Goal: Task Accomplishment & Management: Use online tool/utility

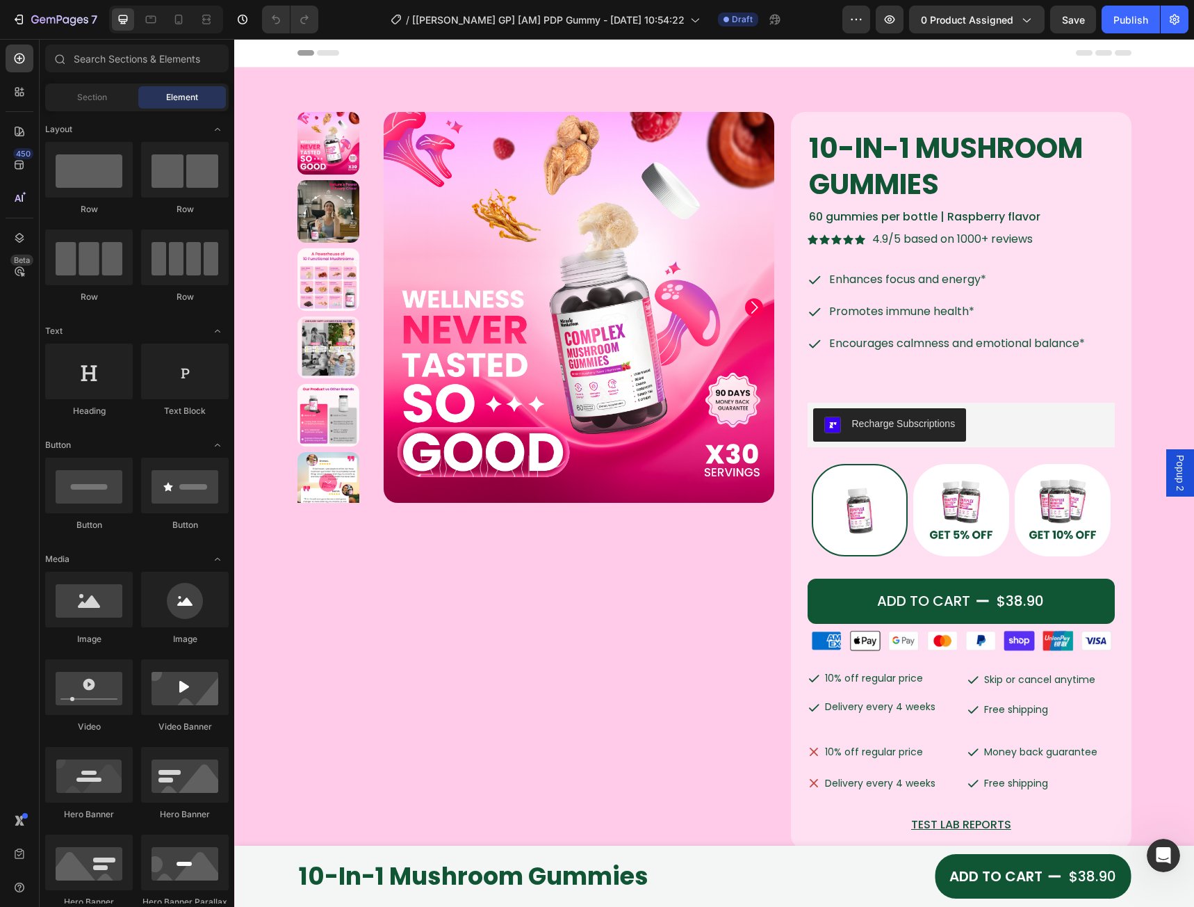
click at [1167, 453] on div "Popup 2" at bounding box center [1181, 472] width 28 height 47
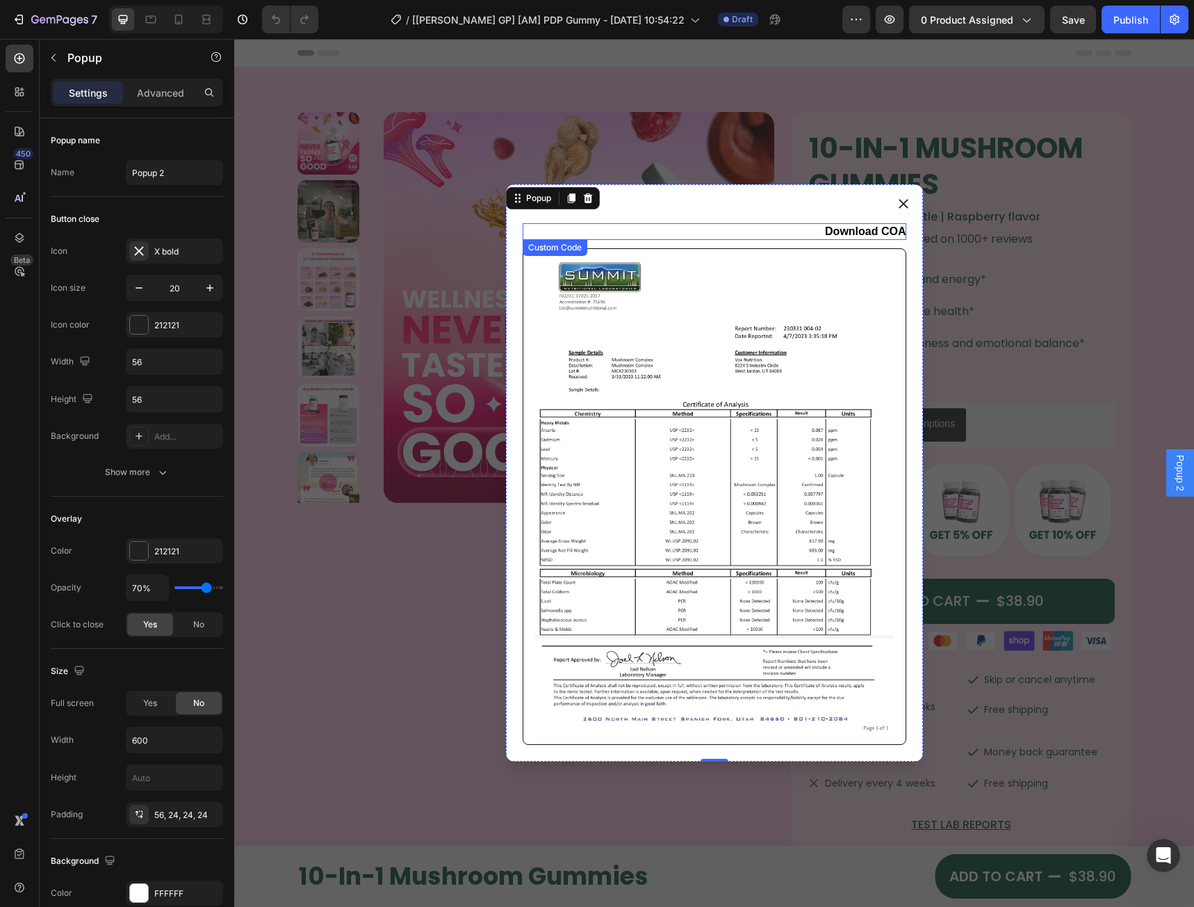
drag, startPoint x: 857, startPoint y: 232, endPoint x: 792, endPoint y: 227, distance: 64.8
click at [857, 232] on link "Download COA" at bounding box center [865, 231] width 81 height 12
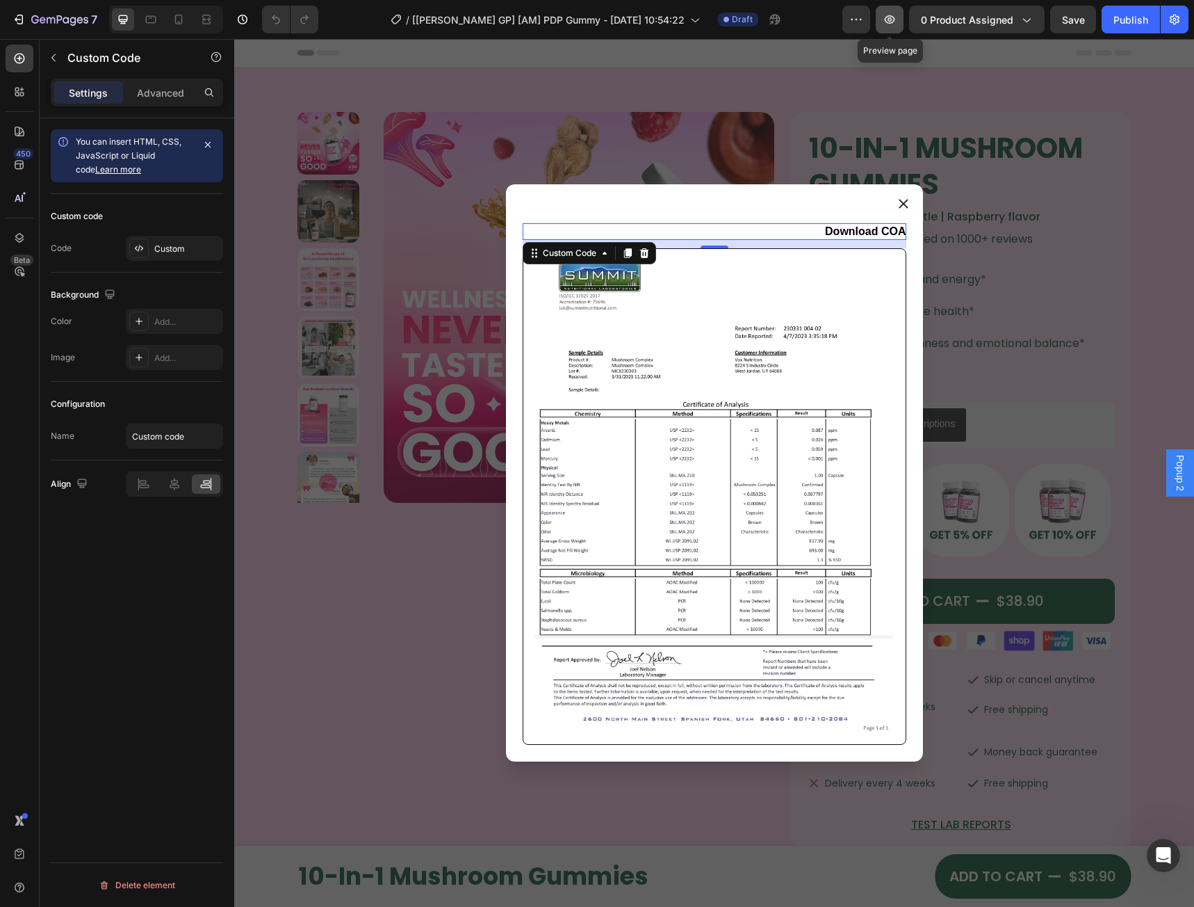
click at [900, 24] on button "button" at bounding box center [890, 20] width 28 height 28
click at [1167, 473] on div "Popup 2" at bounding box center [1181, 472] width 28 height 47
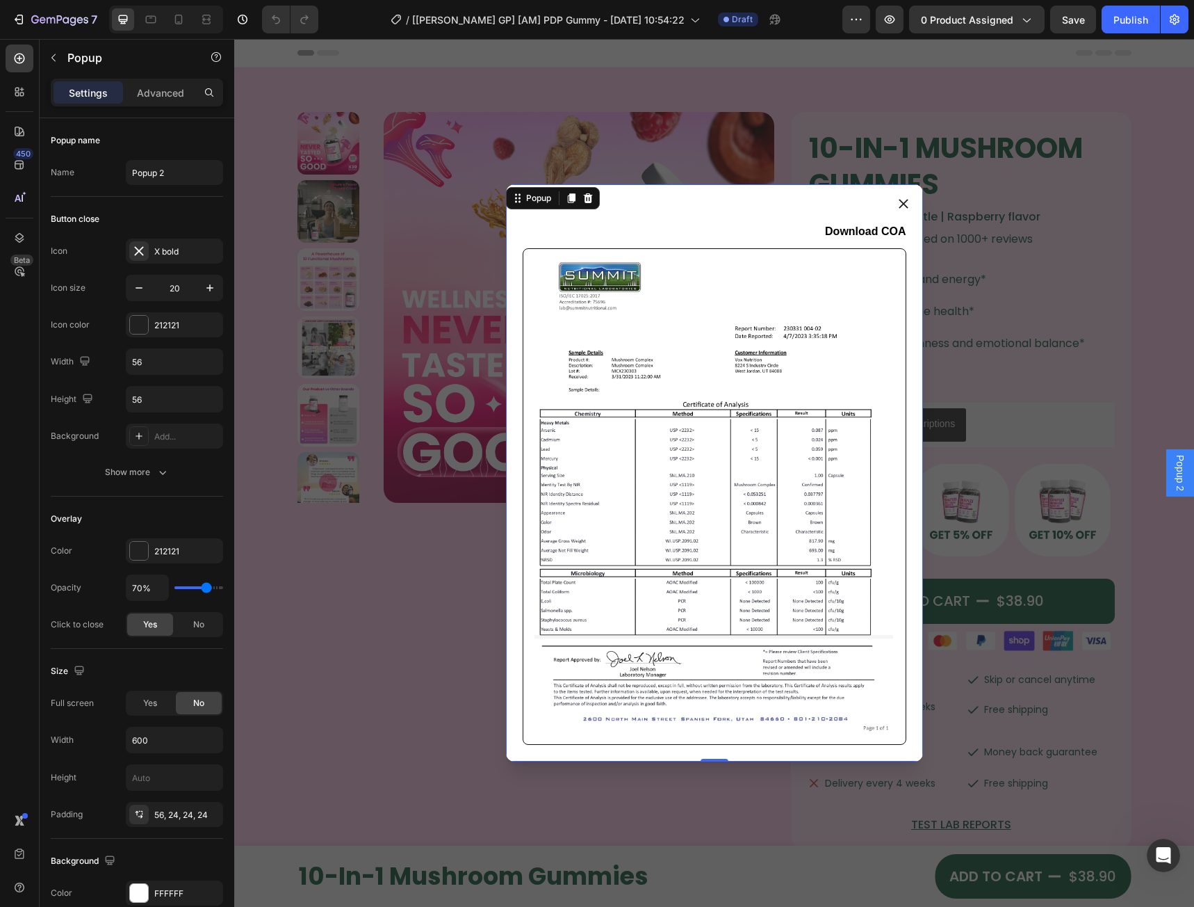
click at [1176, 484] on div "Popup 2" at bounding box center [1181, 472] width 28 height 47
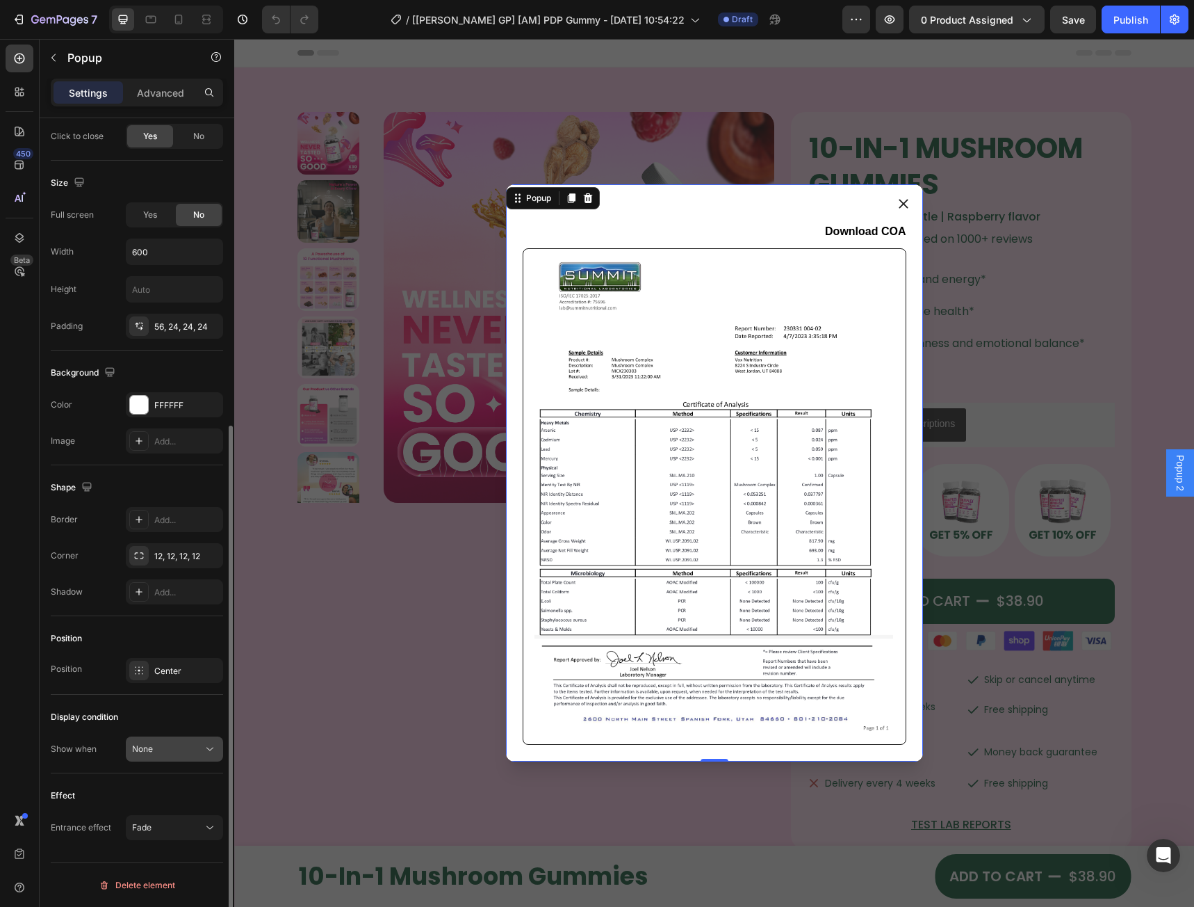
click at [177, 752] on div "None" at bounding box center [167, 749] width 71 height 13
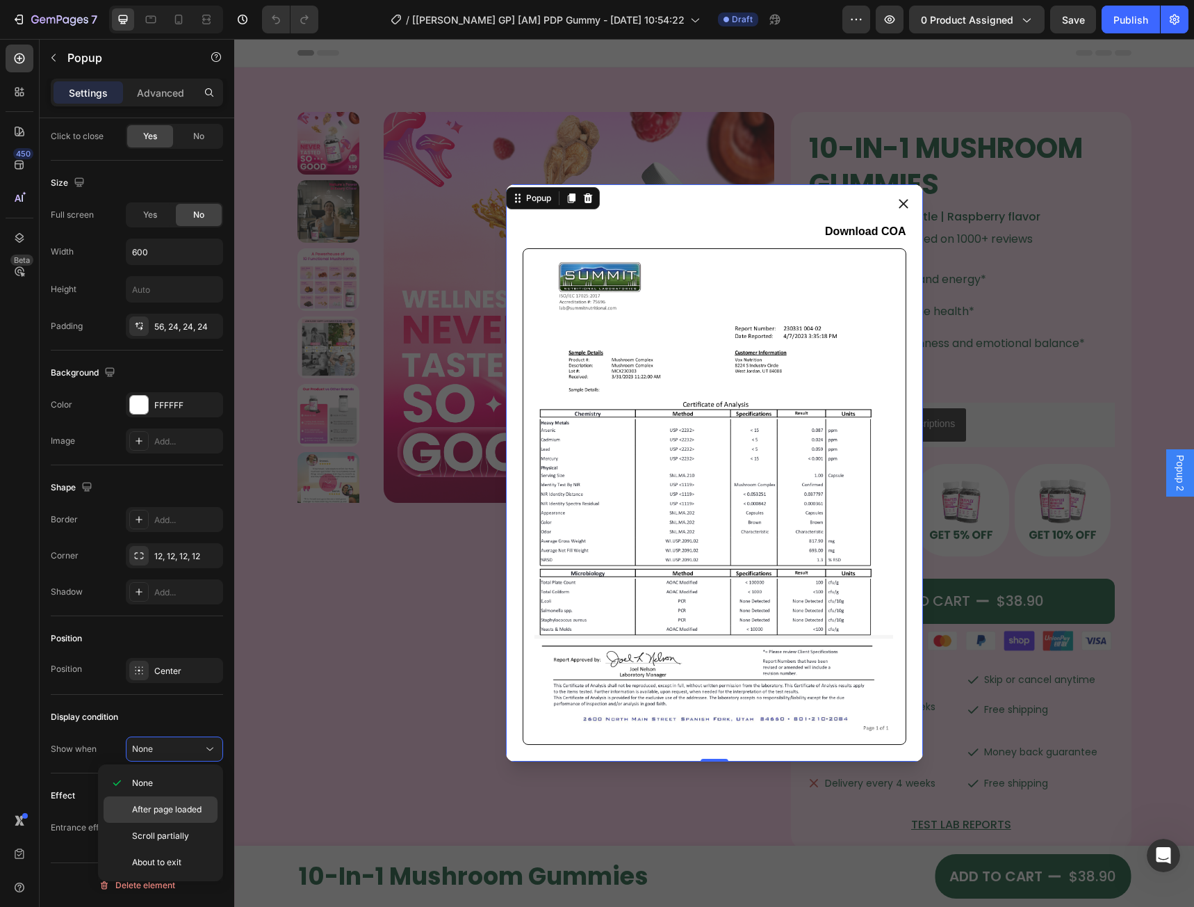
click at [182, 806] on span "After page loaded" at bounding box center [167, 809] width 70 height 13
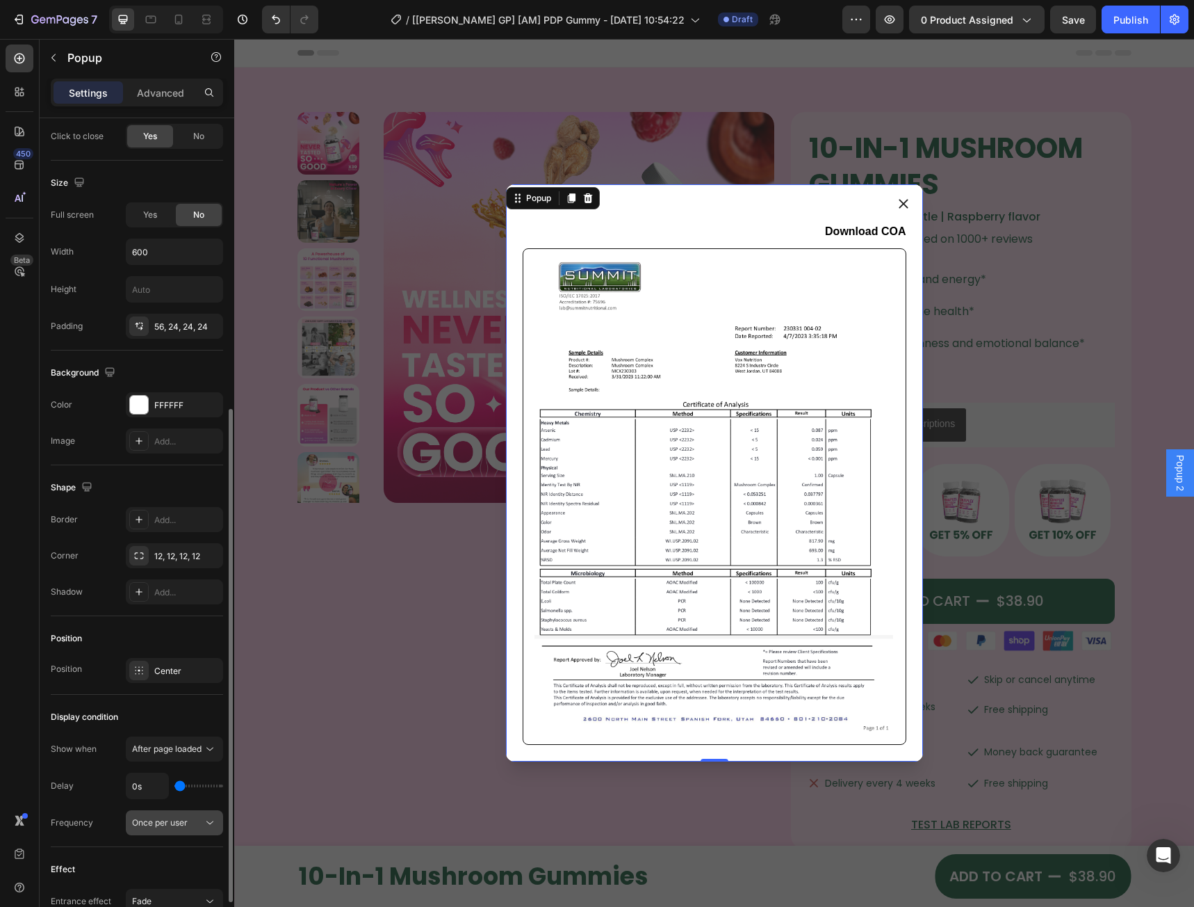
click at [166, 826] on span "Once per user" at bounding box center [160, 822] width 56 height 10
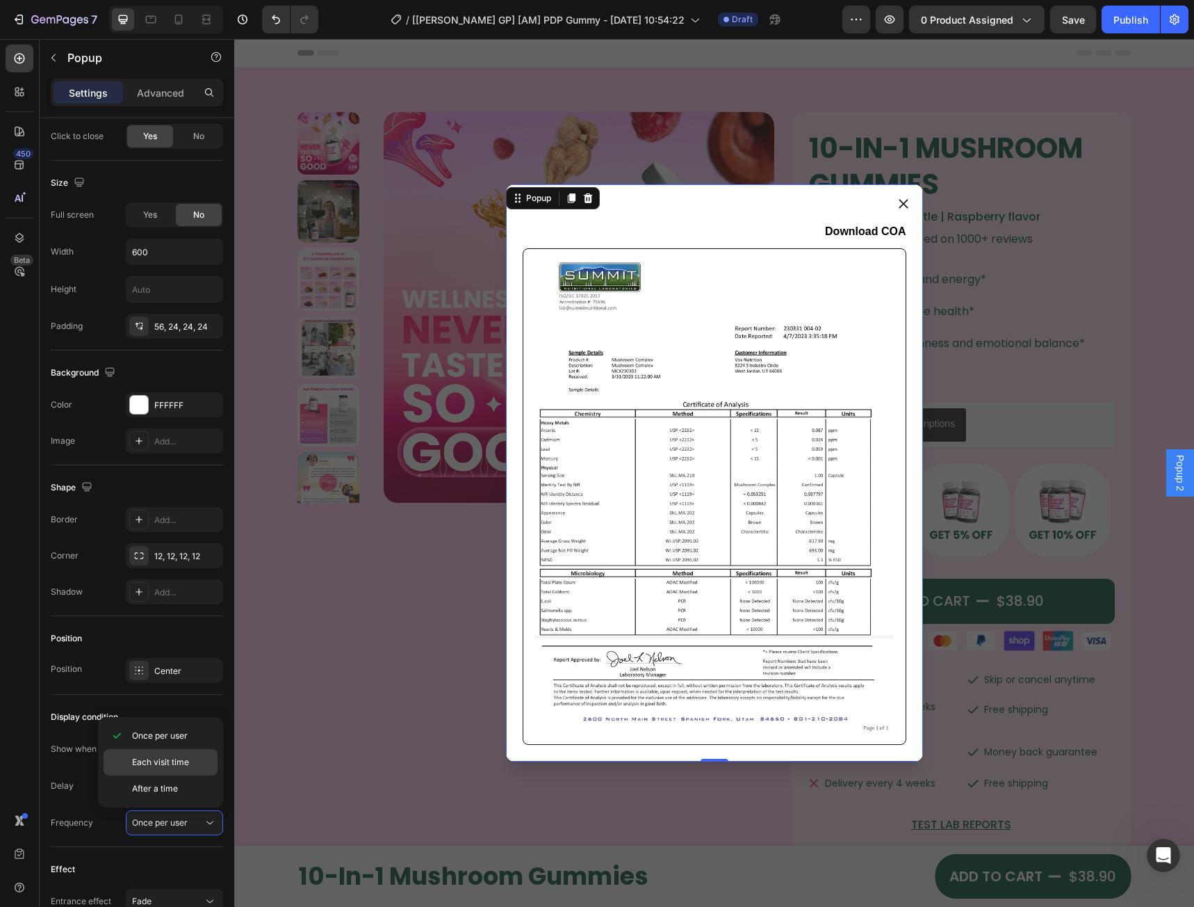
click at [159, 768] on span "Each visit time" at bounding box center [160, 762] width 57 height 13
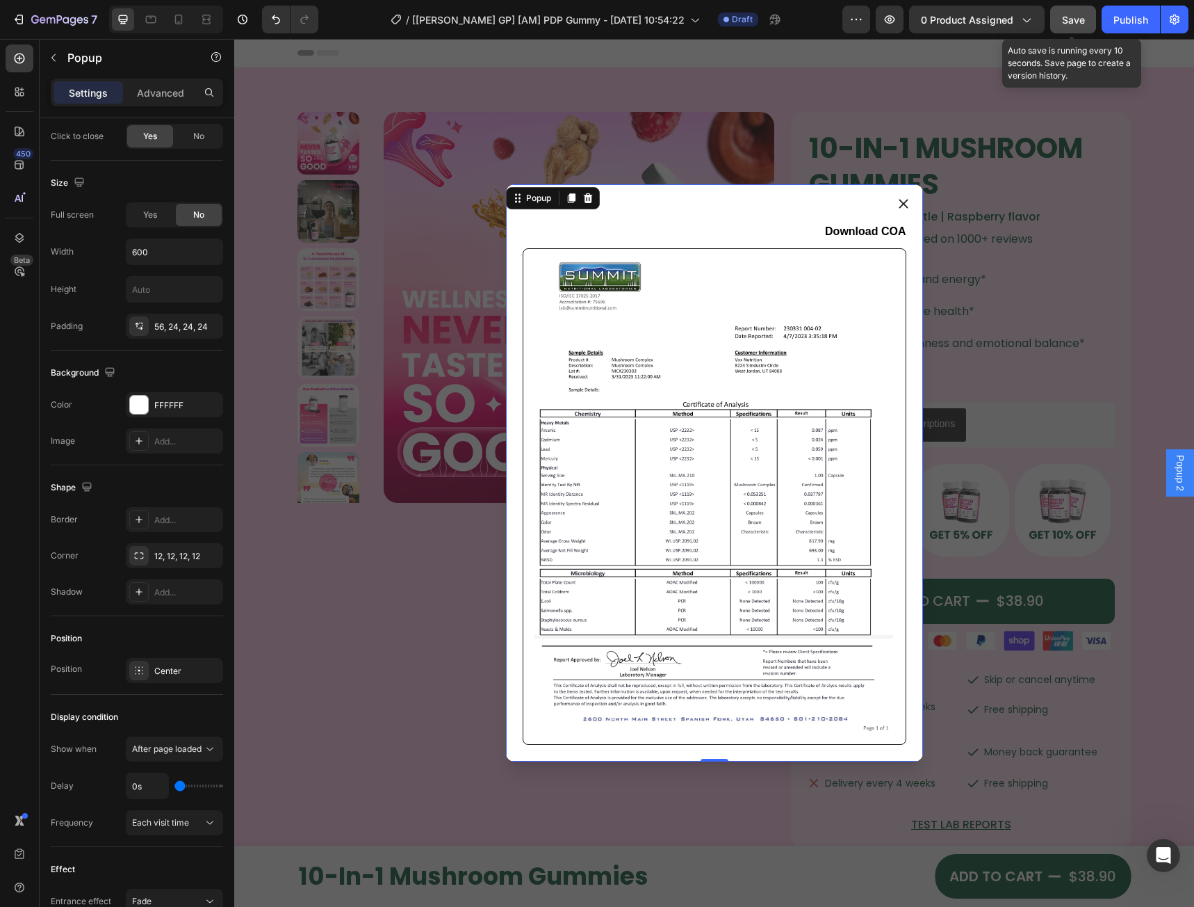
drag, startPoint x: 1074, startPoint y: 19, endPoint x: 715, endPoint y: 10, distance: 359.5
click at [1074, 19] on span "Save" at bounding box center [1073, 20] width 23 height 12
click at [884, 17] on button "button" at bounding box center [890, 20] width 28 height 28
click at [857, 233] on link "Download COA" at bounding box center [865, 231] width 81 height 12
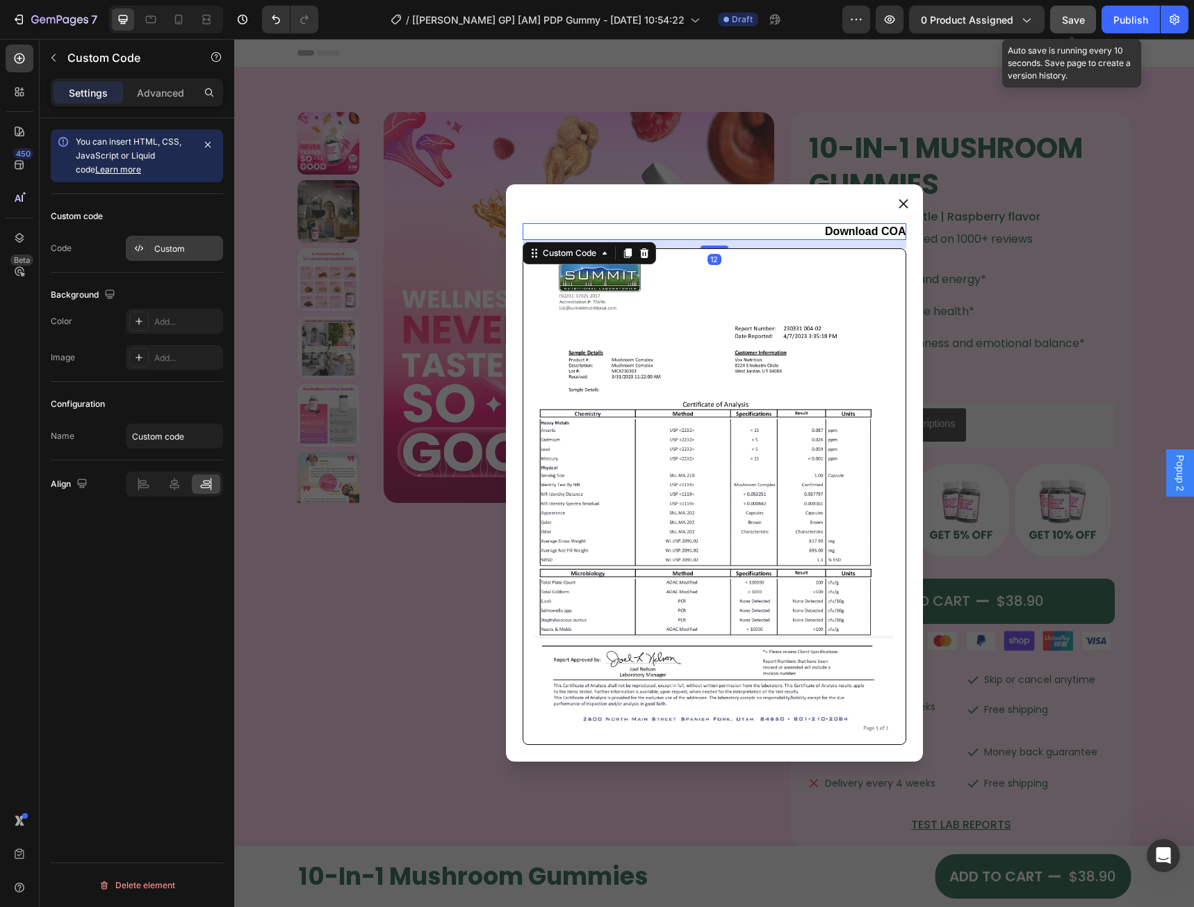
click at [177, 254] on div "Custom" at bounding box center [186, 249] width 65 height 13
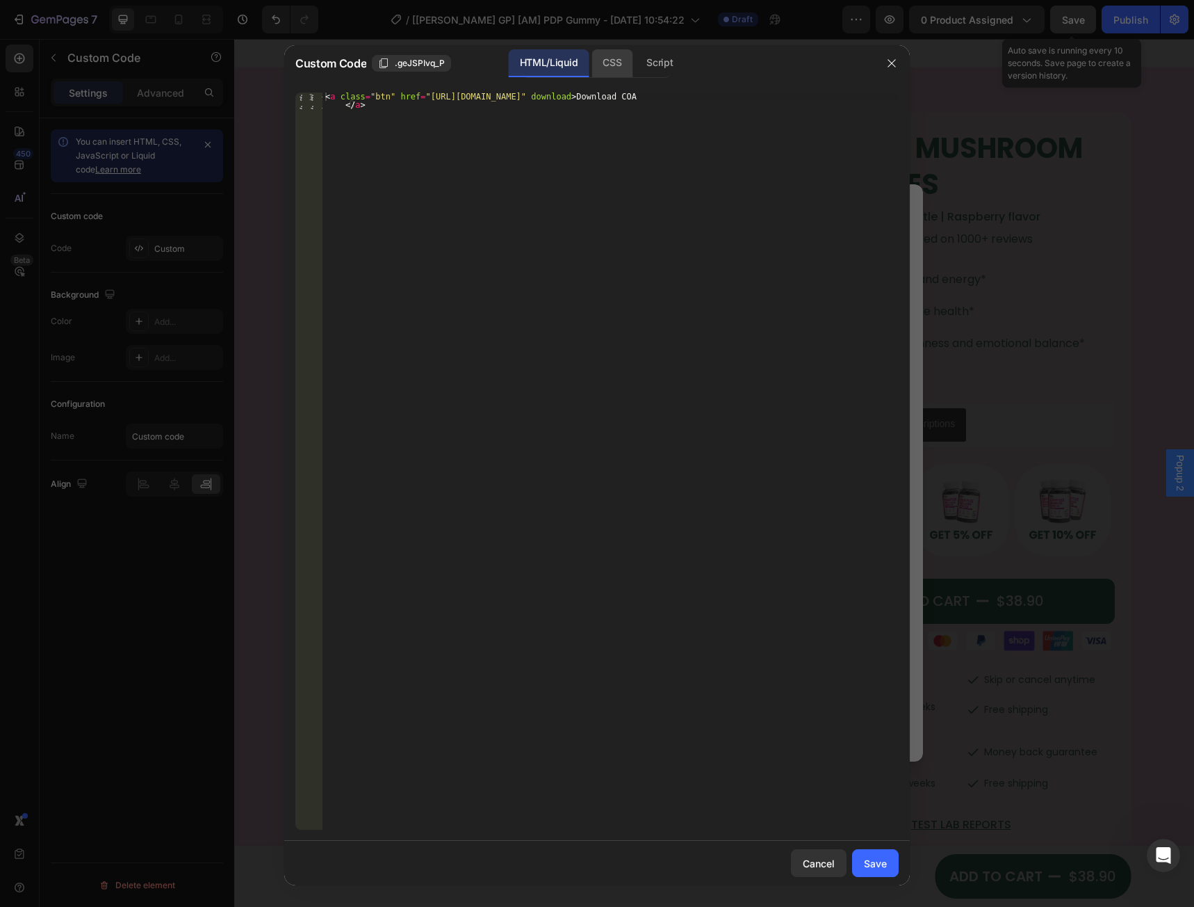
click at [620, 54] on div "CSS" at bounding box center [612, 63] width 41 height 28
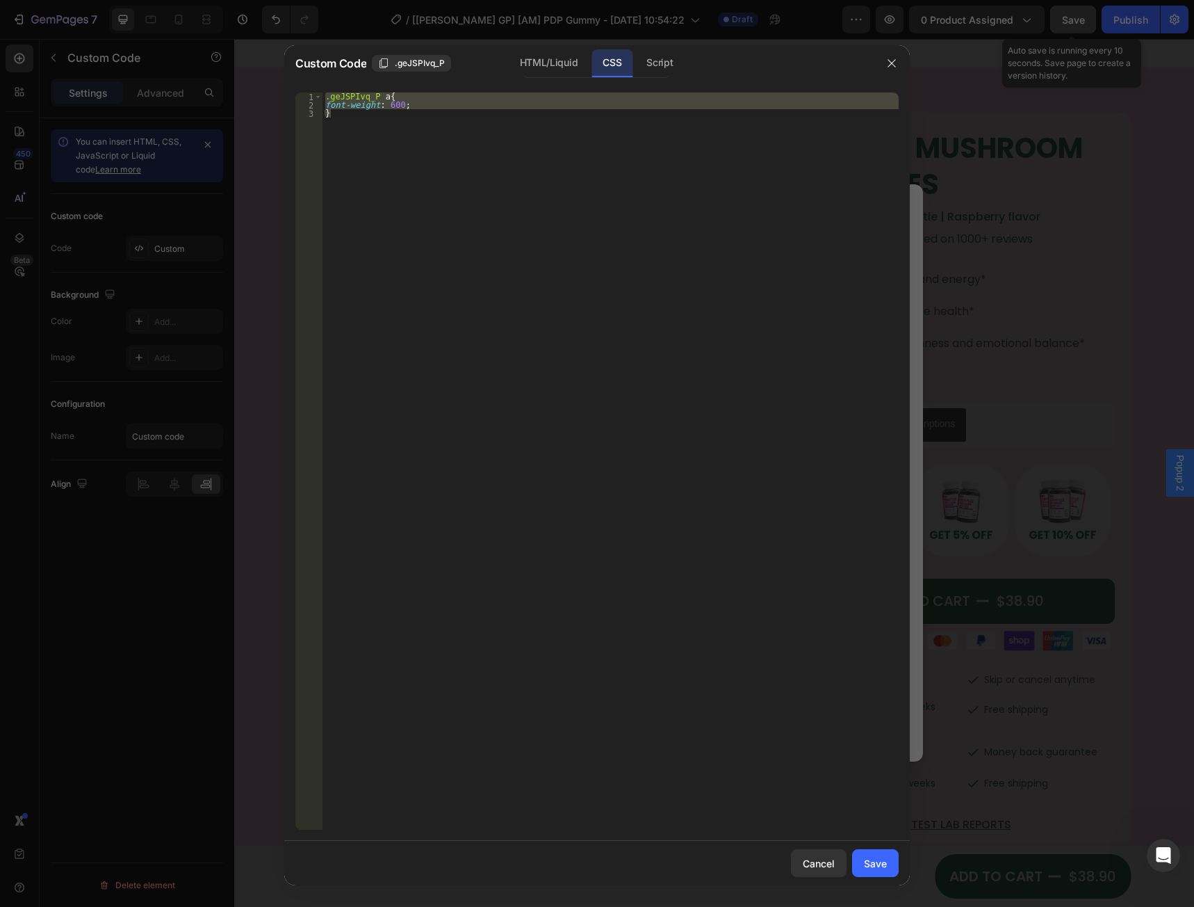
click at [421, 138] on div ".geJSPIvq_P a { font-weight : 600 ; }" at bounding box center [611, 460] width 576 height 737
click at [382, 97] on div ".geJSPIvq_P a { font-weight : 600 ; }" at bounding box center [611, 469] width 576 height 754
type textarea "font-weight: 600;"
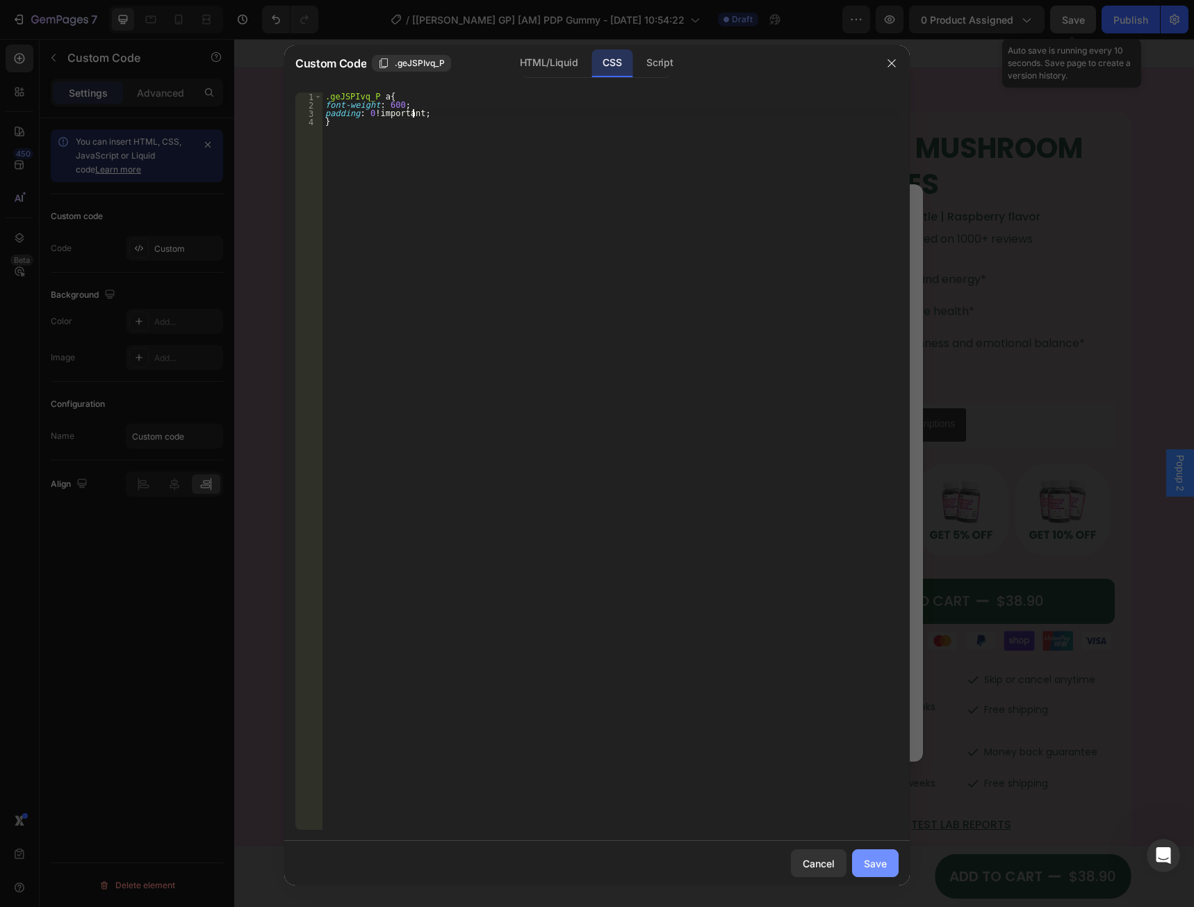
type textarea "padding: 0 !"
click at [882, 863] on div "Save" at bounding box center [875, 863] width 23 height 15
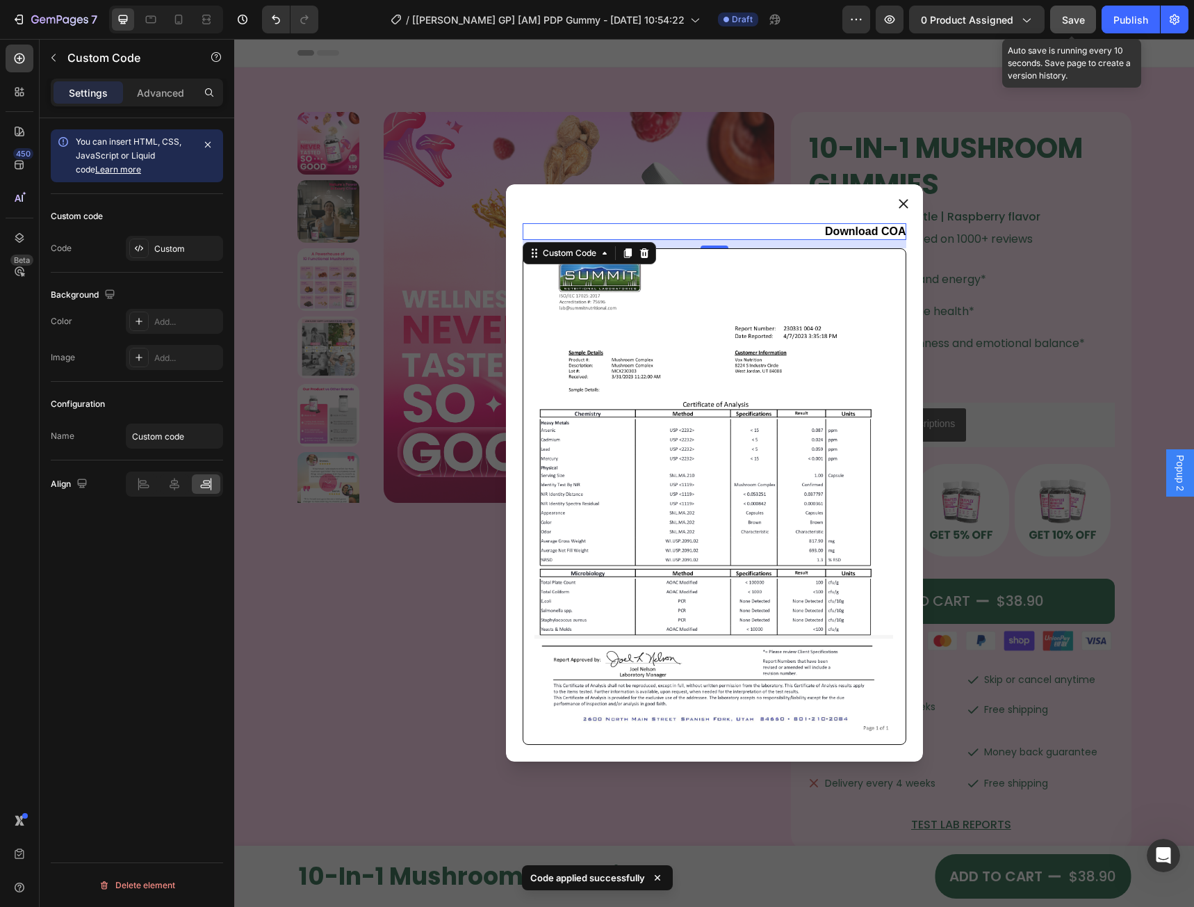
click at [1082, 24] on span "Save" at bounding box center [1073, 20] width 23 height 12
click at [895, 14] on icon "button" at bounding box center [890, 20] width 14 height 14
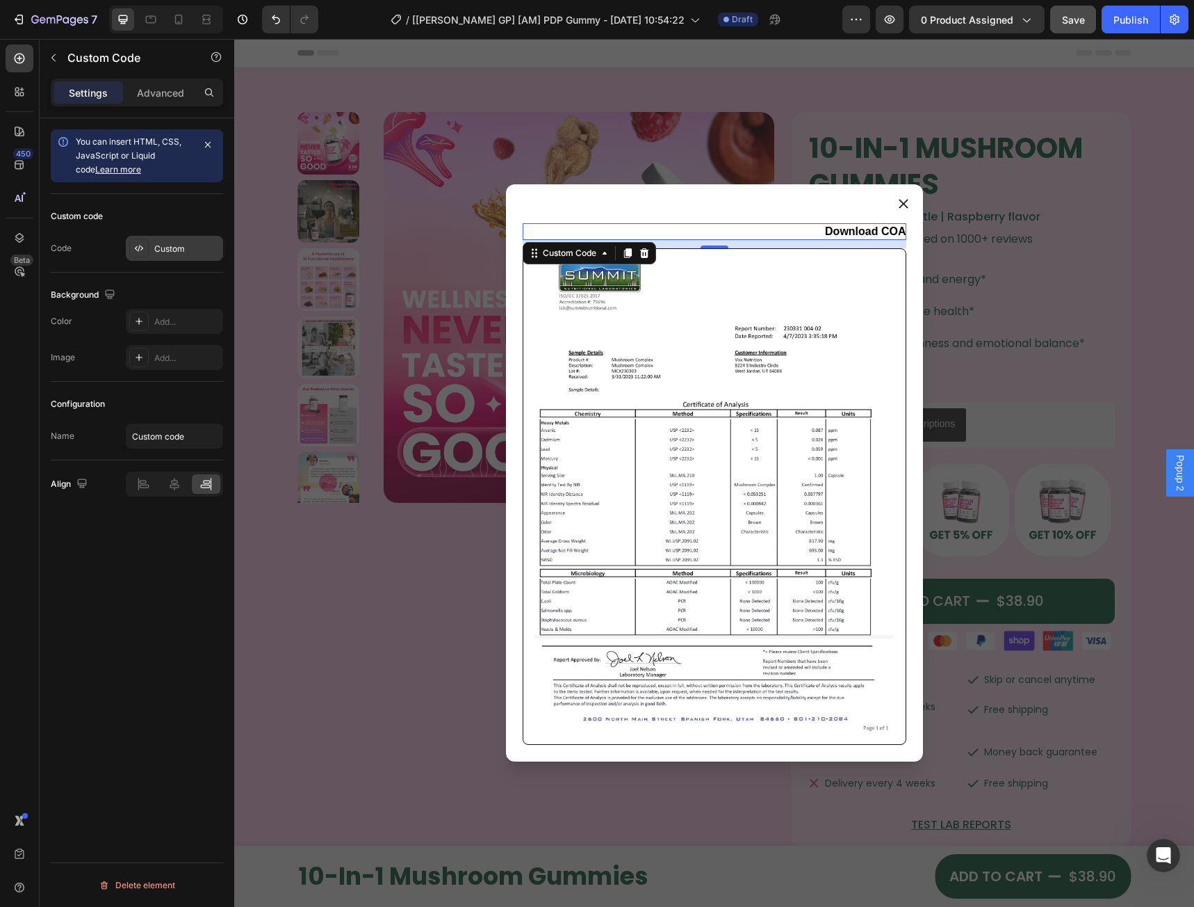
click at [159, 248] on div "Custom" at bounding box center [186, 249] width 65 height 13
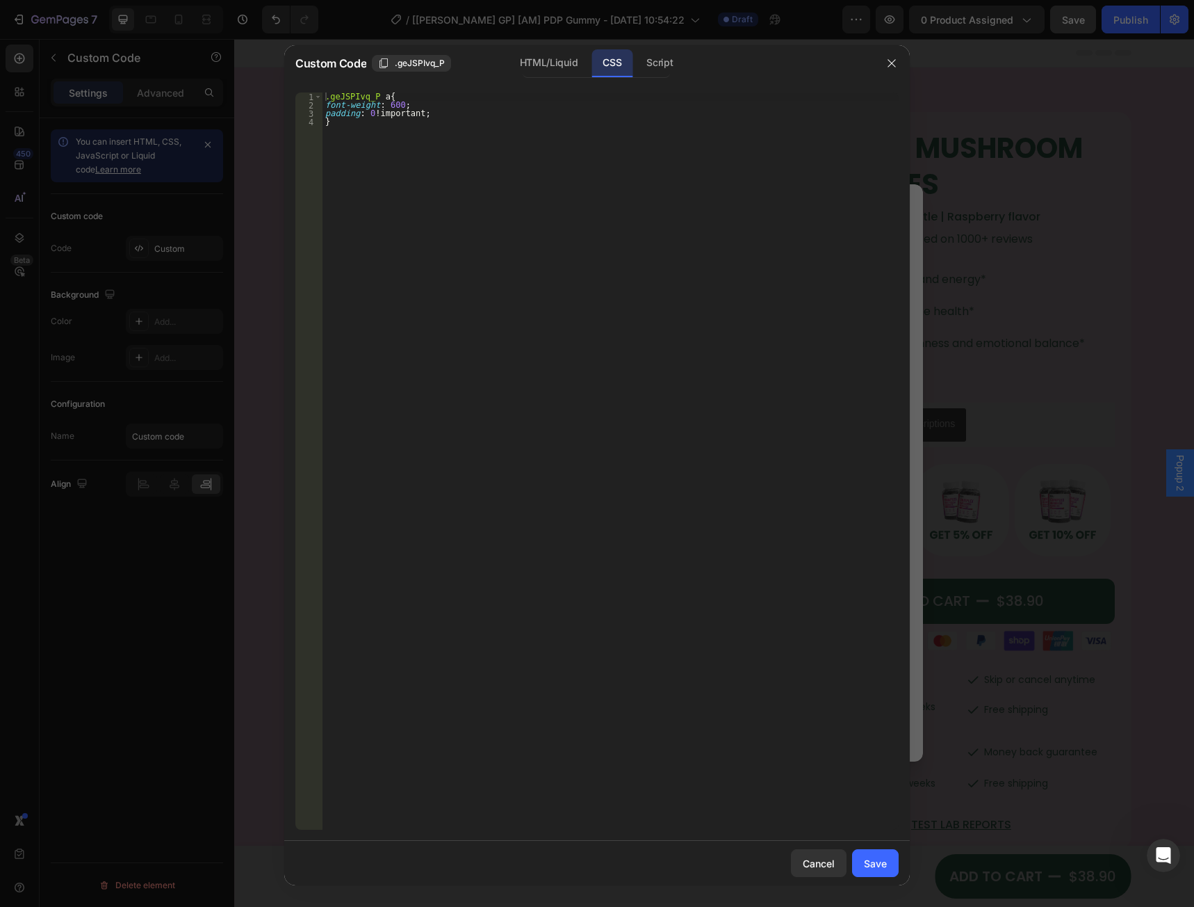
type textarea "}"
click at [474, 323] on div ".geJSPIvq_P a { font-weight : 600 ; padding : 0 !important ; }" at bounding box center [611, 469] width 576 height 754
